Goal: Find contact information: Find contact information

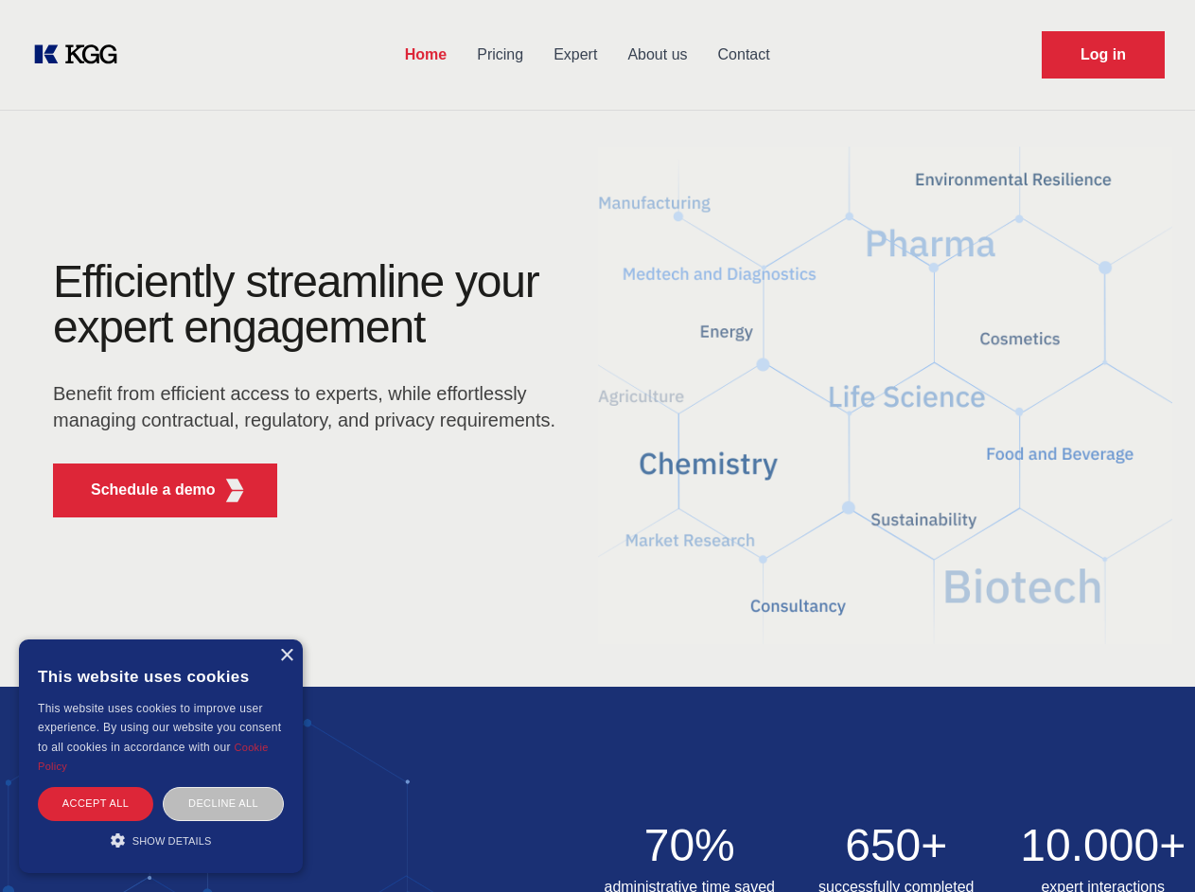
click at [597, 446] on div "Efficiently streamline your expert engagement Benefit from efficient access to …" at bounding box center [310, 395] width 575 height 273
click at [142, 490] on p "Schedule a demo" at bounding box center [153, 490] width 125 height 23
click at [286, 656] on div "× This website uses cookies This website uses cookies to improve user experienc…" at bounding box center [161, 757] width 284 height 234
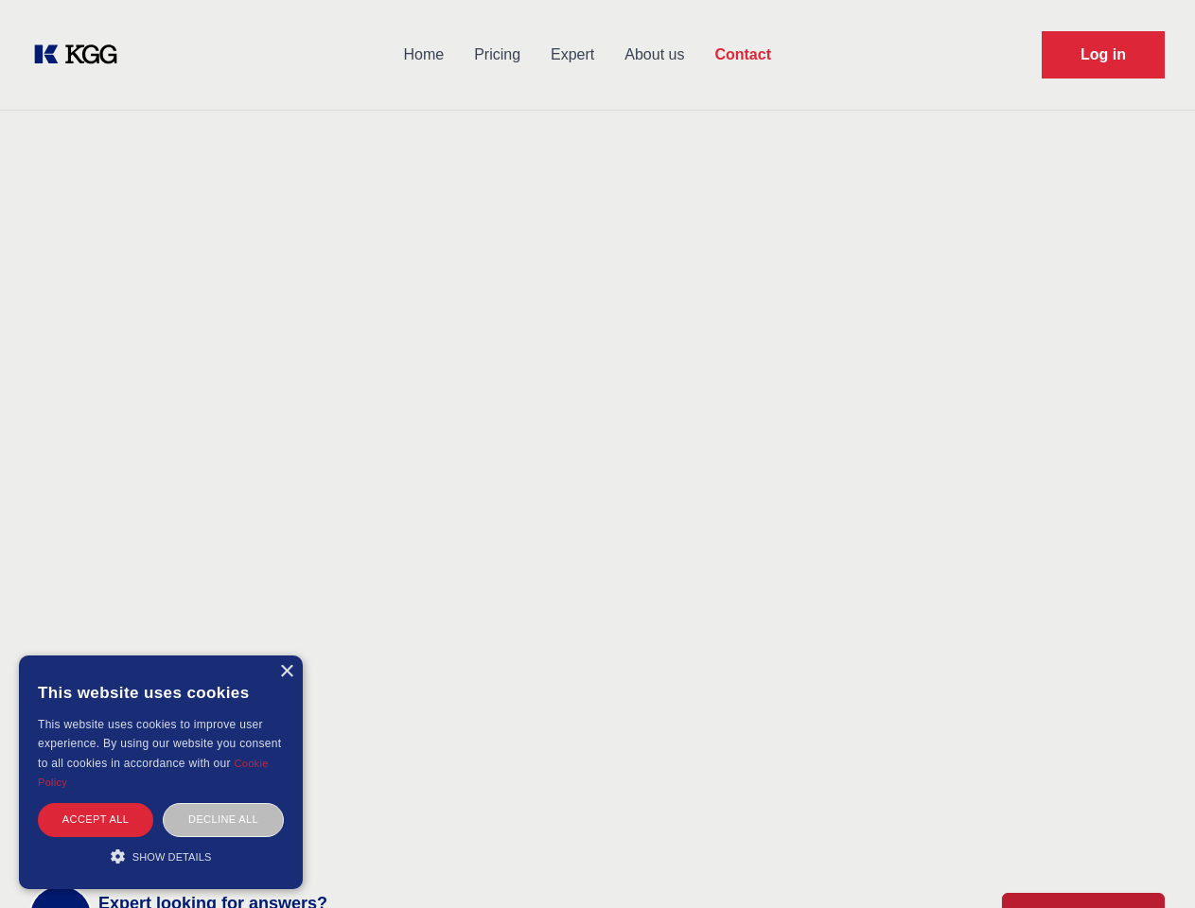
click at [96, 803] on div "Accept all" at bounding box center [95, 819] width 115 height 33
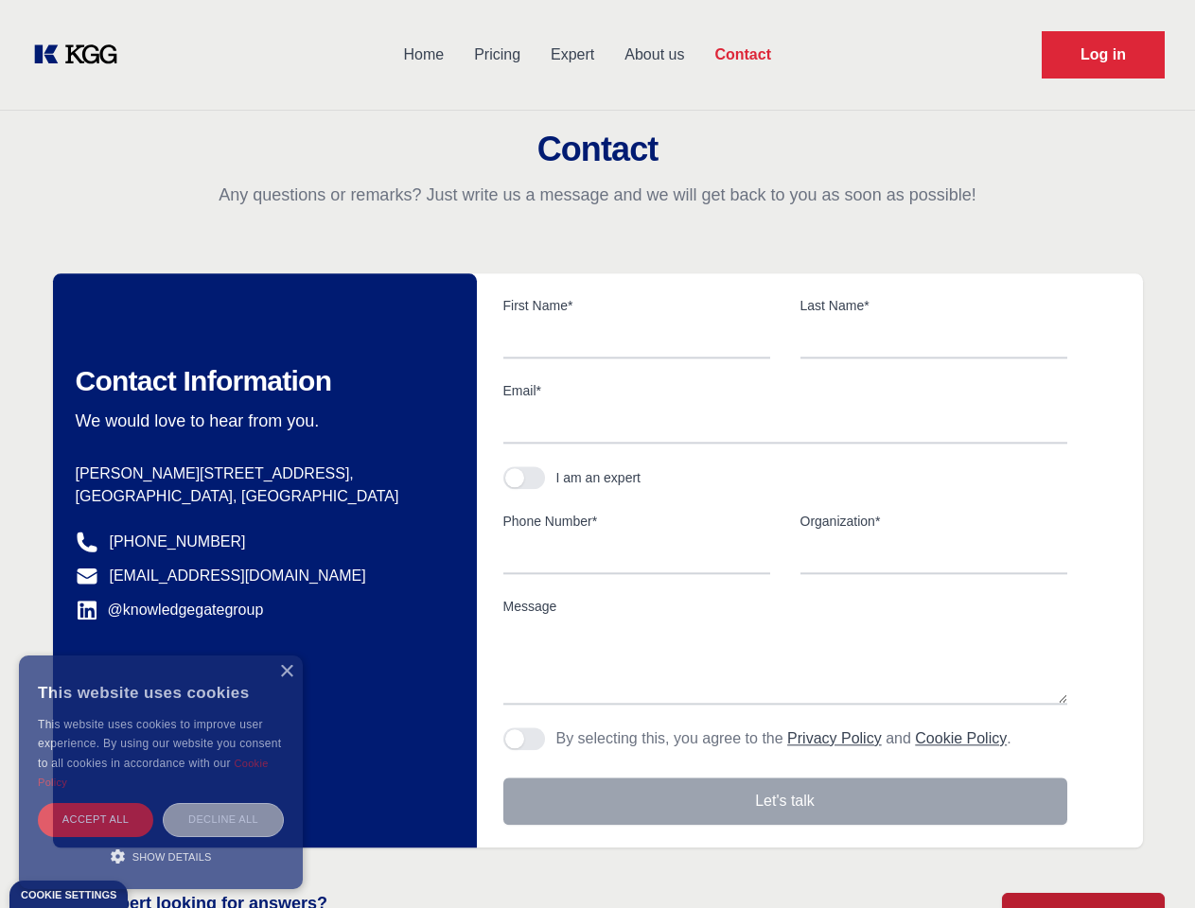
click at [223, 803] on div "Decline all" at bounding box center [223, 819] width 121 height 33
click at [161, 840] on main "Contact Any questions or remarks? Just write us a message and we will get back …" at bounding box center [597, 492] width 1195 height 985
